Goal: Information Seeking & Learning: Learn about a topic

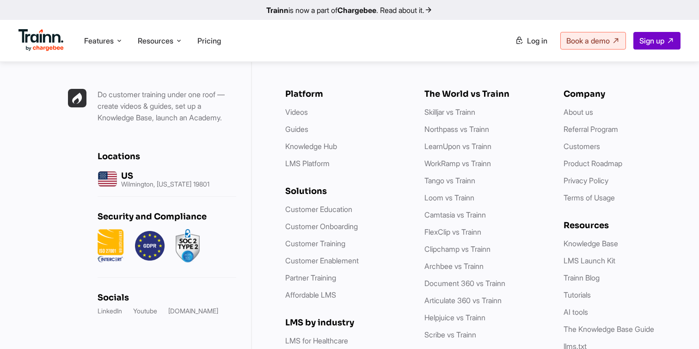
scroll to position [2655, 0]
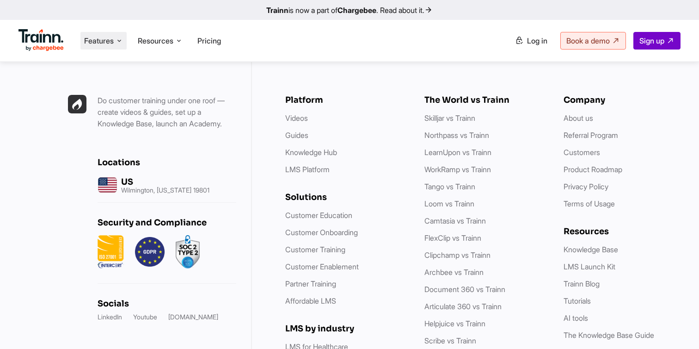
click at [121, 40] on icon at bounding box center [119, 40] width 7 height 9
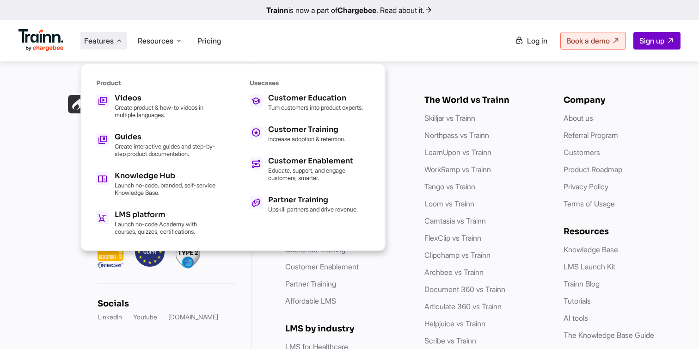
scroll to position [2636, 0]
click at [183, 117] on p "Create product & how-to videos in multiple languages." at bounding box center [166, 111] width 102 height 15
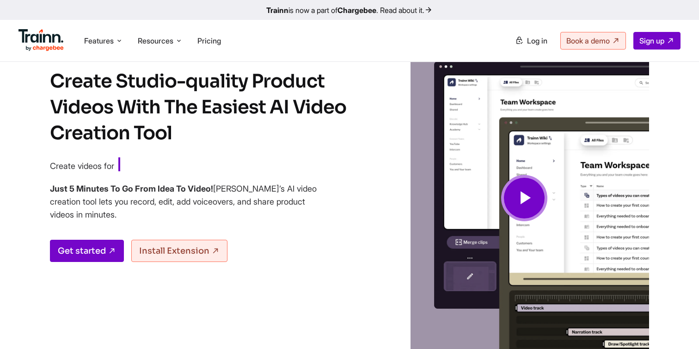
scroll to position [26, 0]
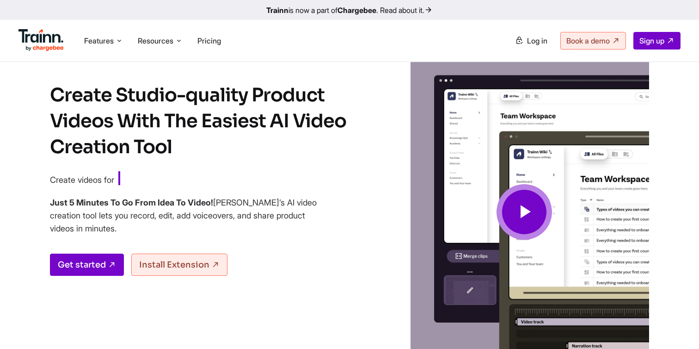
click at [522, 202] on icon at bounding box center [524, 211] width 22 height 31
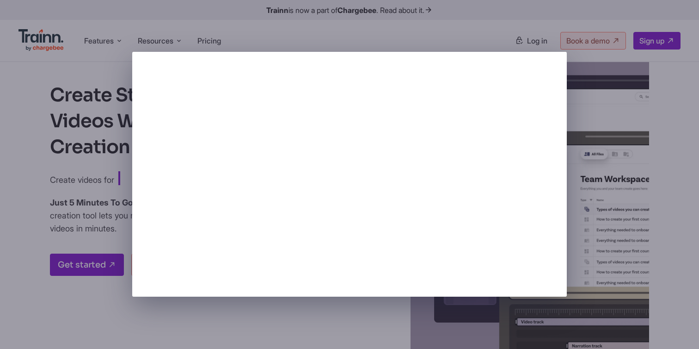
click at [365, 332] on div at bounding box center [349, 174] width 699 height 349
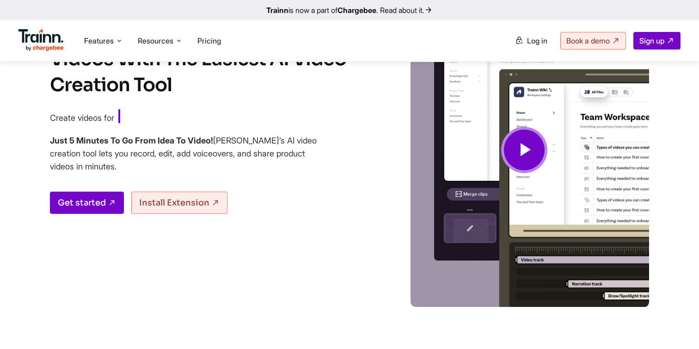
scroll to position [125, 0]
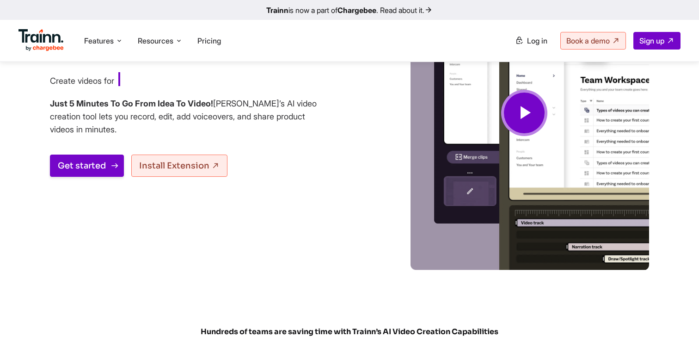
click at [80, 170] on link "Get started" at bounding box center [87, 165] width 74 height 22
click at [171, 41] on span "Resources" at bounding box center [156, 41] width 36 height 10
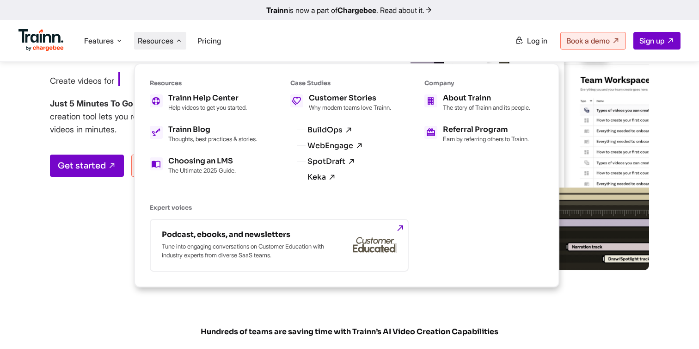
click at [171, 41] on span "Resources" at bounding box center [156, 41] width 36 height 10
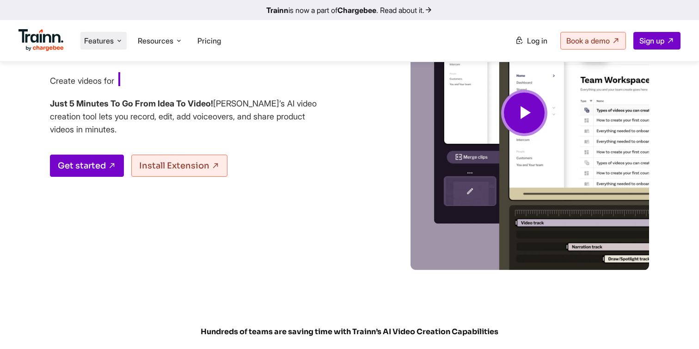
click at [127, 37] on li "Features Product Videos Create product & how-to videos in multiple languages. G…" at bounding box center [103, 41] width 46 height 18
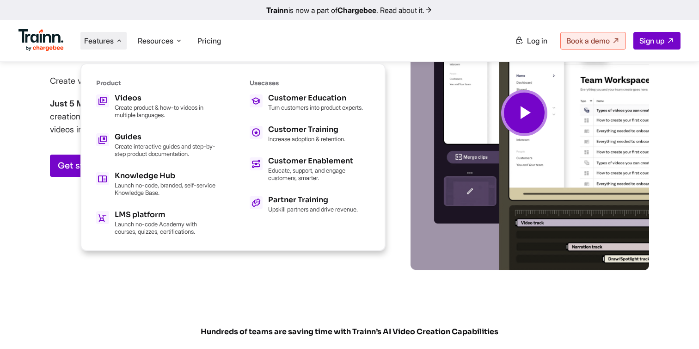
click at [26, 134] on div "Create Studio-quality Product Videos With The Easiest AI Video Creation Tool Cr…" at bounding box center [350, 122] width 666 height 333
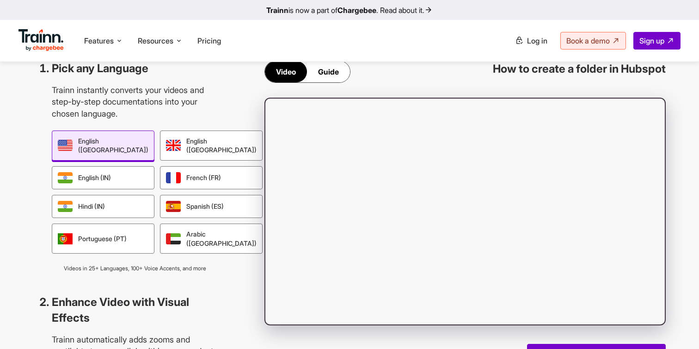
scroll to position [840, 0]
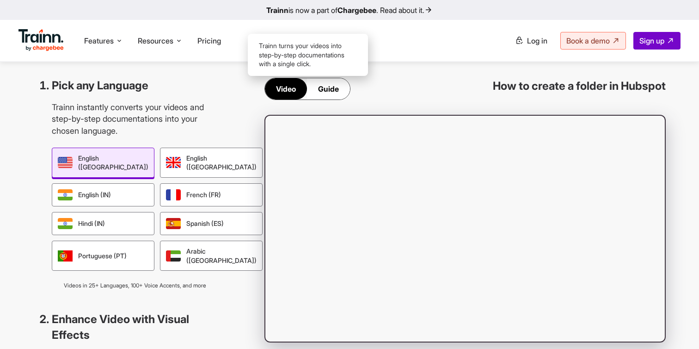
click at [316, 92] on div "Guide" at bounding box center [328, 88] width 43 height 21
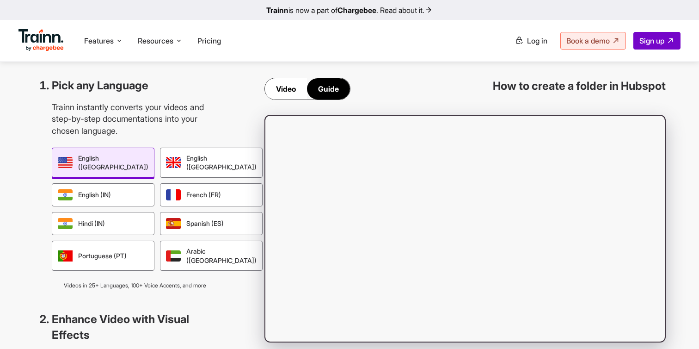
click at [292, 90] on div "Video" at bounding box center [286, 88] width 42 height 21
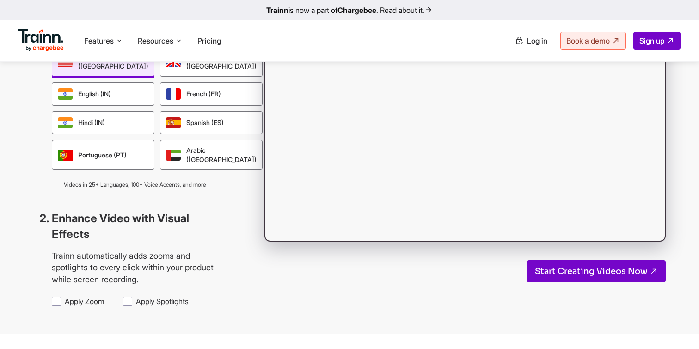
scroll to position [1002, 0]
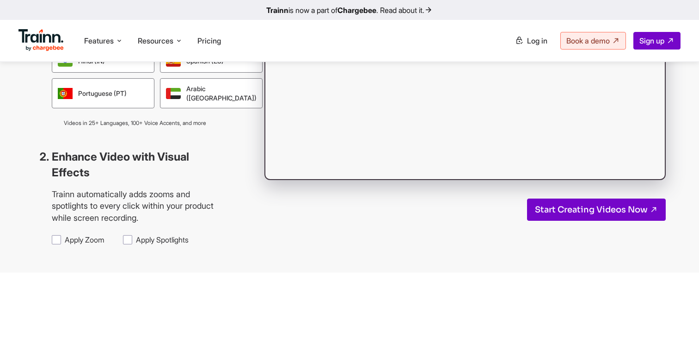
click at [239, 107] on div "Pick any Language Trainn instantly converts your videos and step-by-step docume…" at bounding box center [349, 80] width 699 height 385
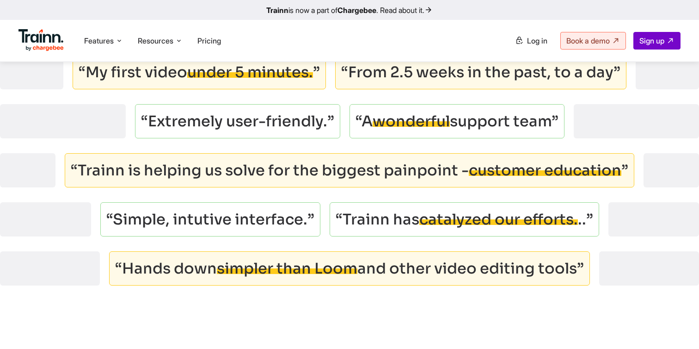
scroll to position [3066, 0]
